Goal: Information Seeking & Learning: Learn about a topic

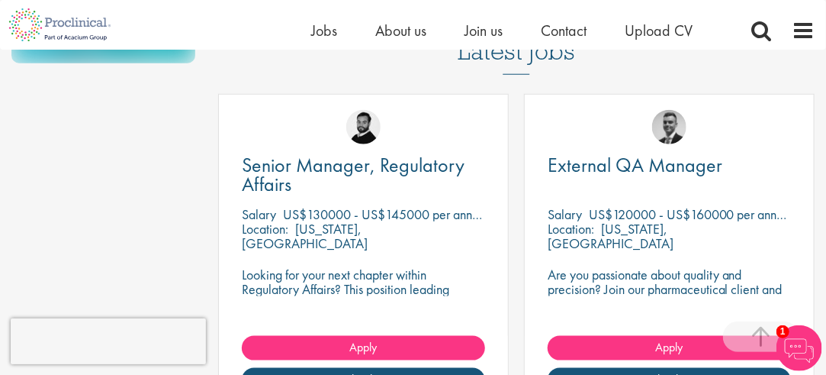
scroll to position [490, 0]
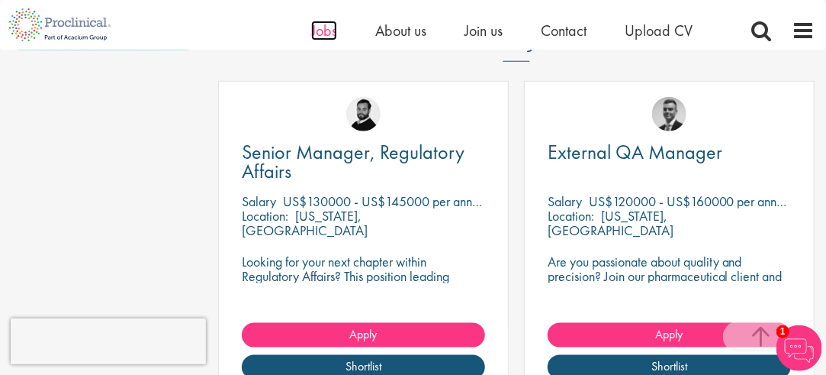
click at [327, 31] on span "Jobs" at bounding box center [324, 31] width 26 height 20
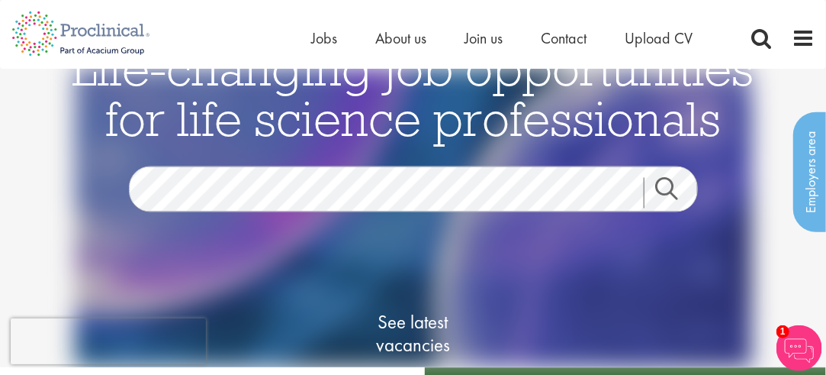
click at [663, 185] on link "Search" at bounding box center [677, 193] width 66 height 31
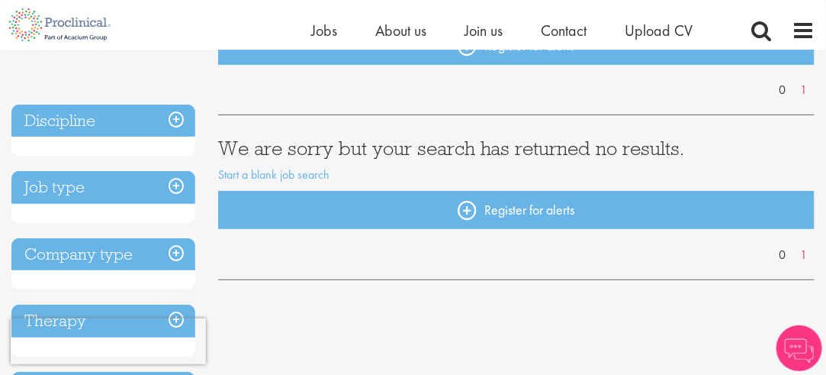
scroll to position [209, 0]
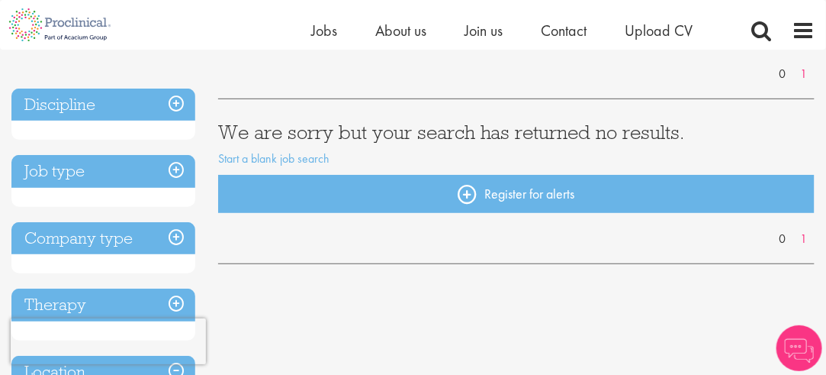
click at [175, 169] on h3 "Job type" at bounding box center [103, 171] width 184 height 33
click at [327, 29] on span "Jobs" at bounding box center [324, 31] width 26 height 20
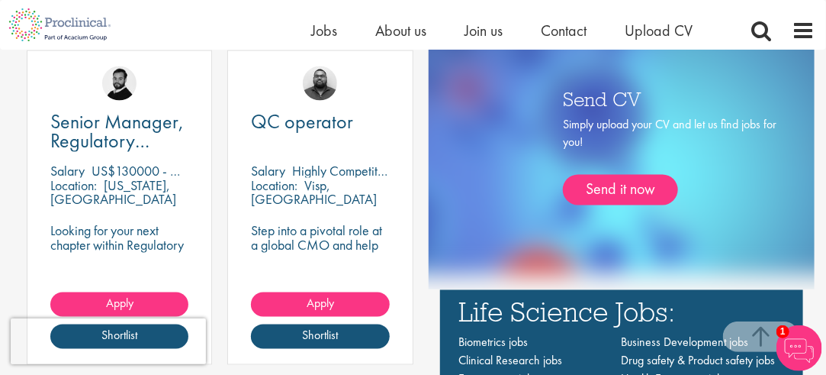
scroll to position [792, 0]
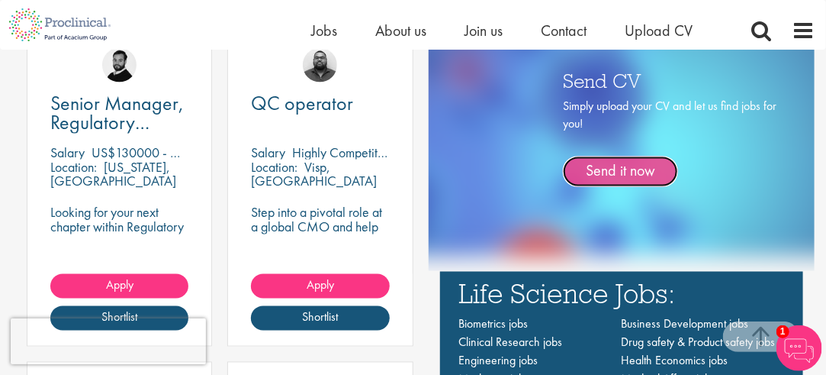
click at [651, 168] on link "Send it now" at bounding box center [620, 171] width 115 height 31
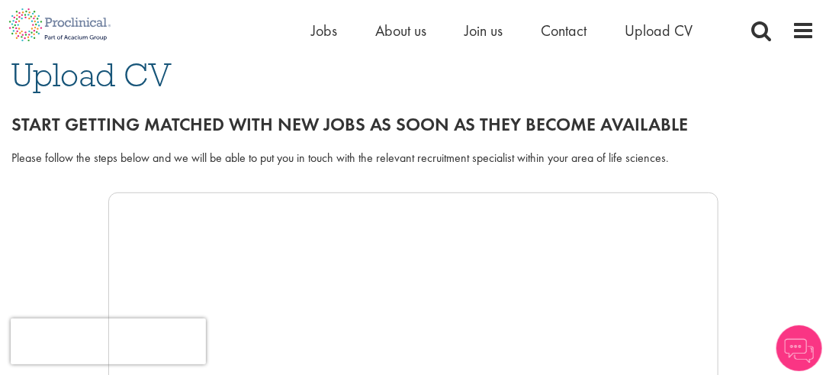
scroll to position [130, 0]
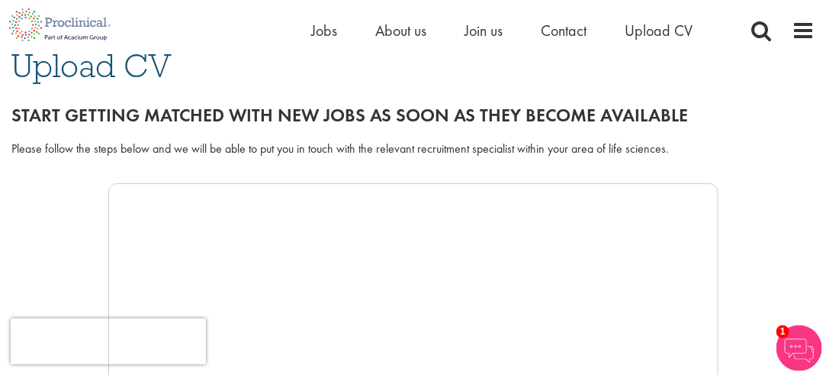
drag, startPoint x: 836, startPoint y: 35, endPoint x: 836, endPoint y: 56, distance: 20.6
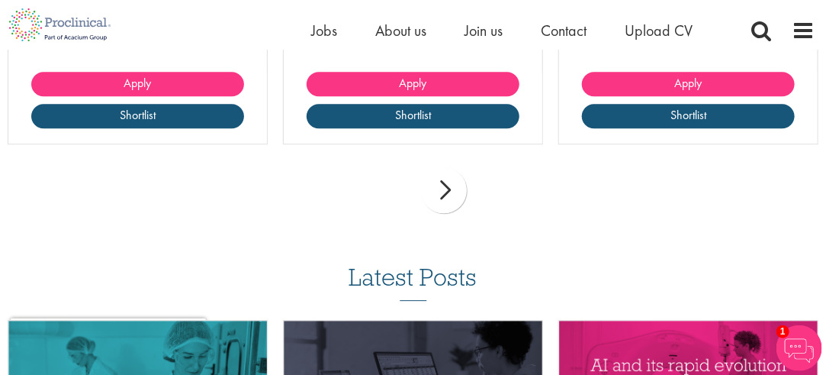
scroll to position [1356, 0]
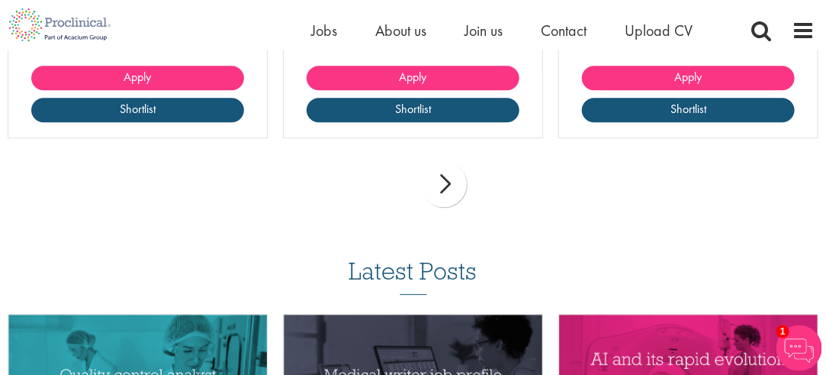
click at [461, 188] on div "next" at bounding box center [444, 184] width 46 height 46
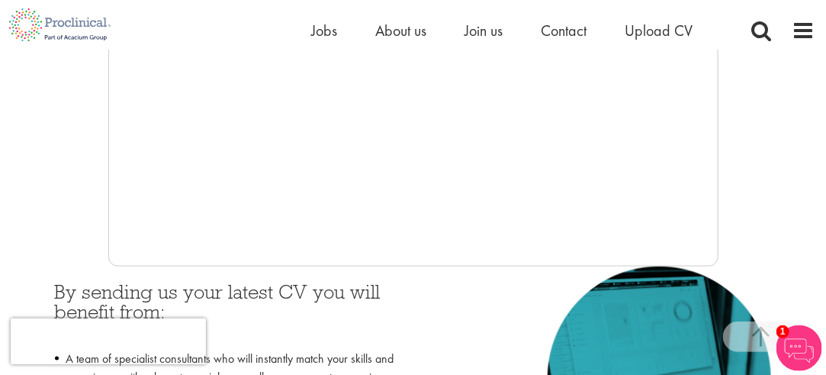
scroll to position [459, 0]
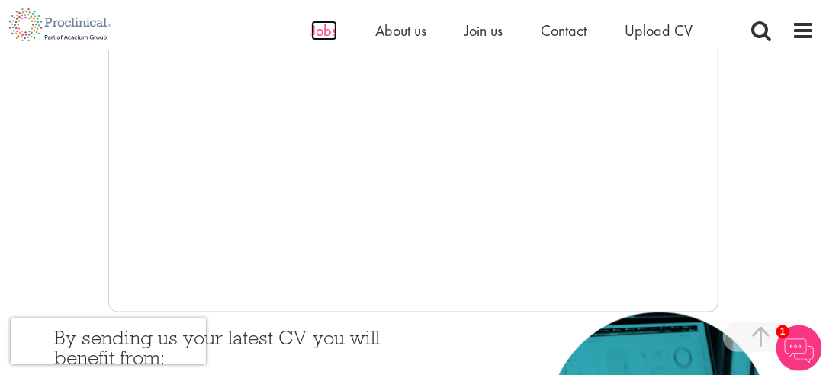
click at [323, 23] on span "Jobs" at bounding box center [324, 31] width 26 height 20
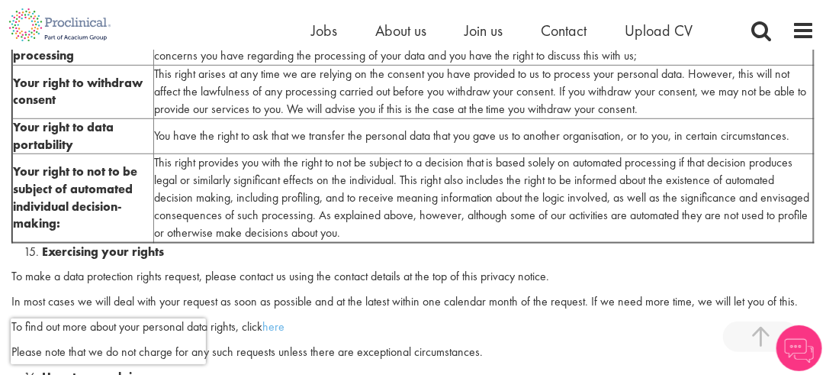
scroll to position [4822, 0]
